Goal: Information Seeking & Learning: Learn about a topic

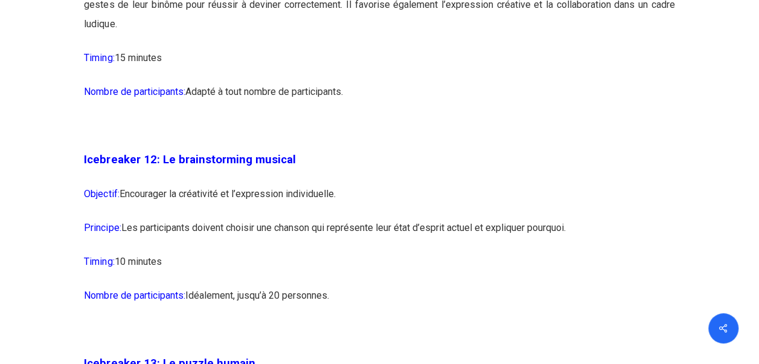
scroll to position [5205, 0]
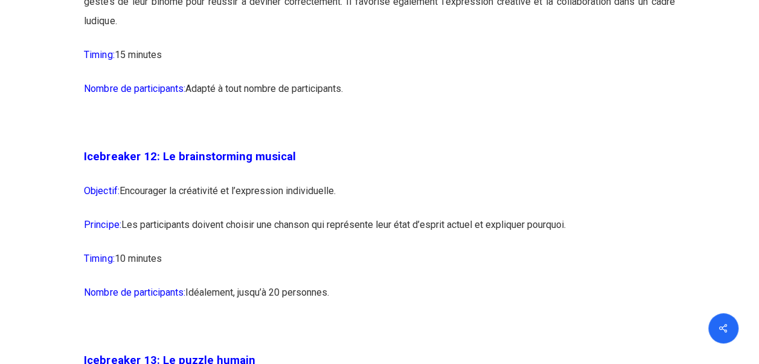
click at [172, 147] on p at bounding box center [379, 130] width 591 height 34
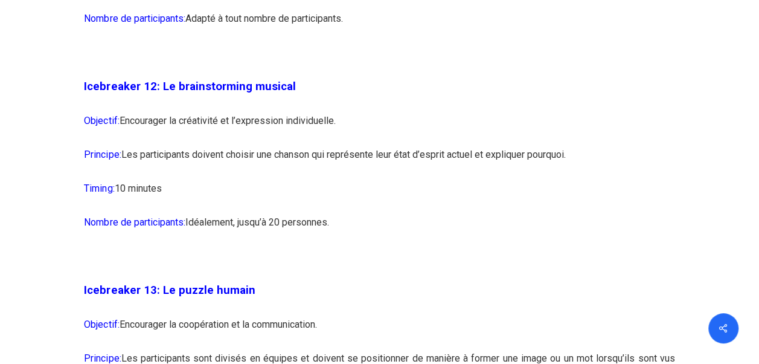
scroll to position [5276, 0]
click at [172, 144] on p "Objectif: Encourager la créativité et l’expression individuelle." at bounding box center [379, 128] width 591 height 34
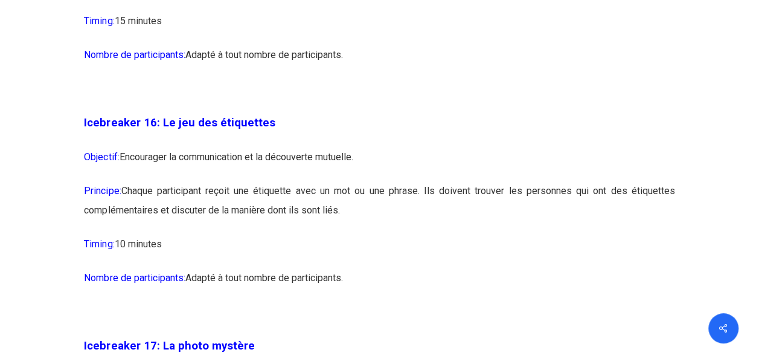
scroll to position [6527, 0]
